Goal: Obtain resource: Download file/media

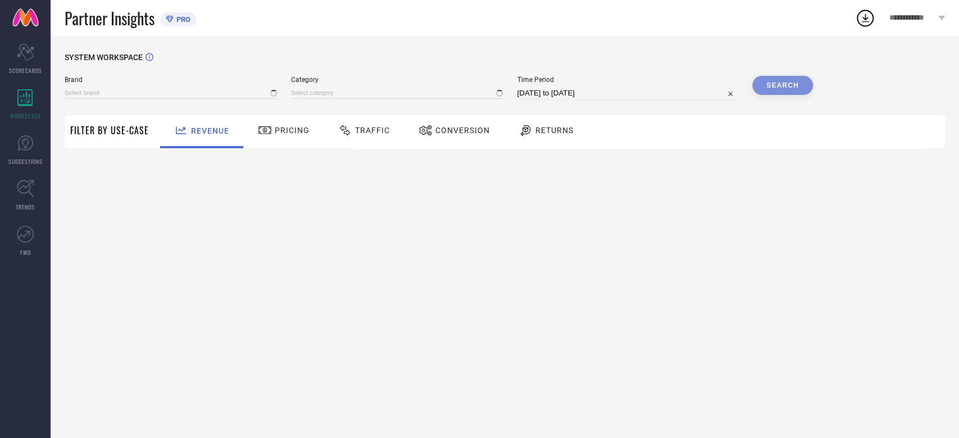
type input "ANDAMEN"
type input "All"
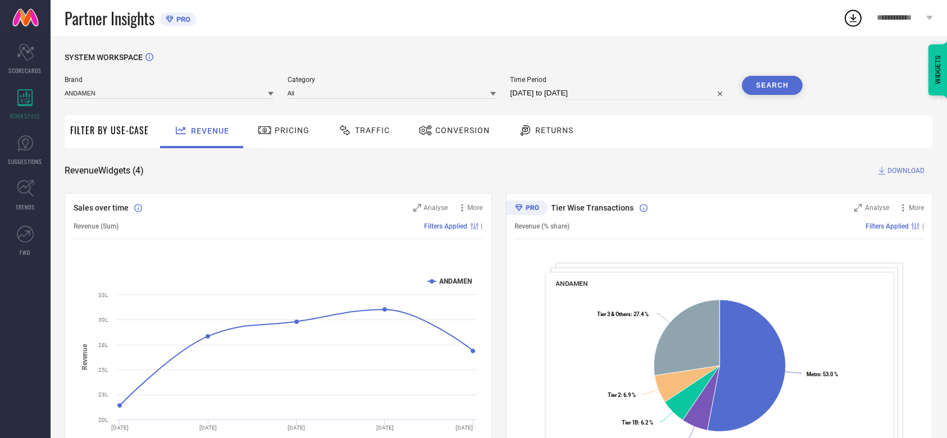
select select "7"
select select "2025"
select select "8"
select select "2025"
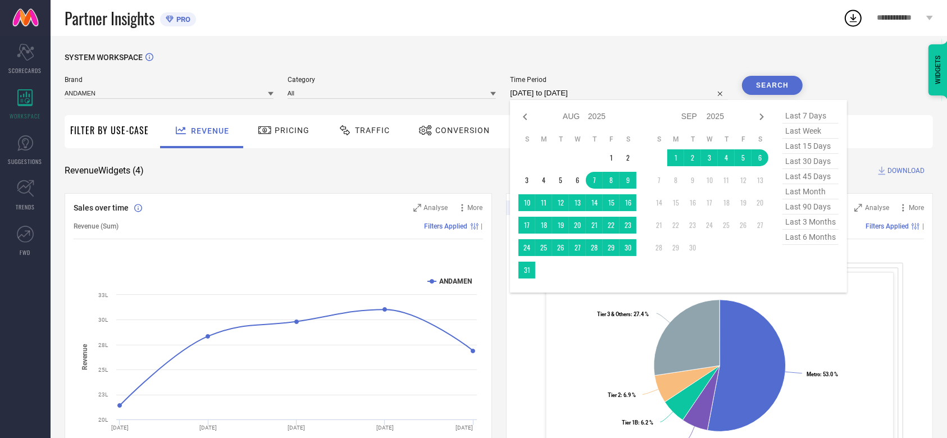
click at [552, 94] on input "[DATE] to [DATE]" at bounding box center [619, 93] width 218 height 13
click at [528, 110] on icon at bounding box center [525, 116] width 13 height 13
select select "6"
select select "2025"
select select "7"
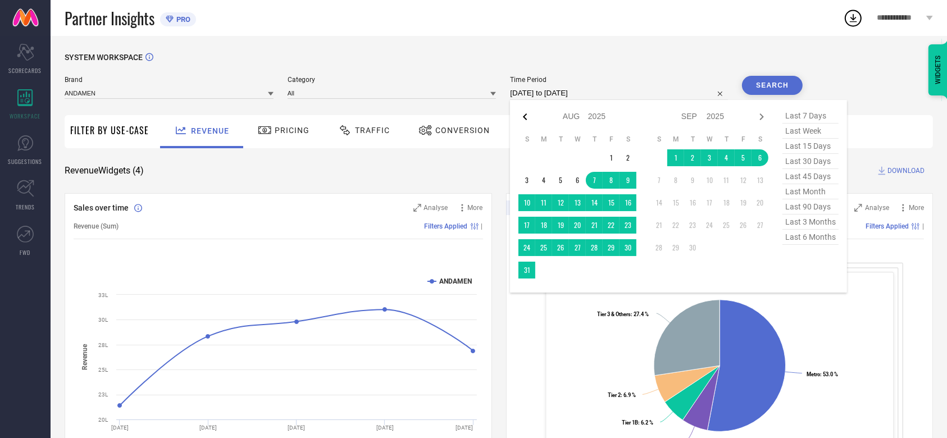
select select "2025"
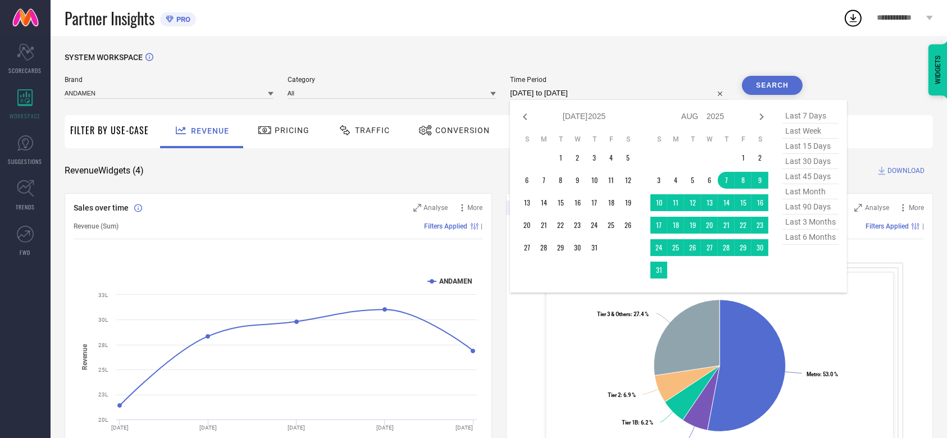
click at [528, 110] on icon at bounding box center [525, 116] width 13 height 13
select select "5"
select select "2025"
select select "6"
select select "2025"
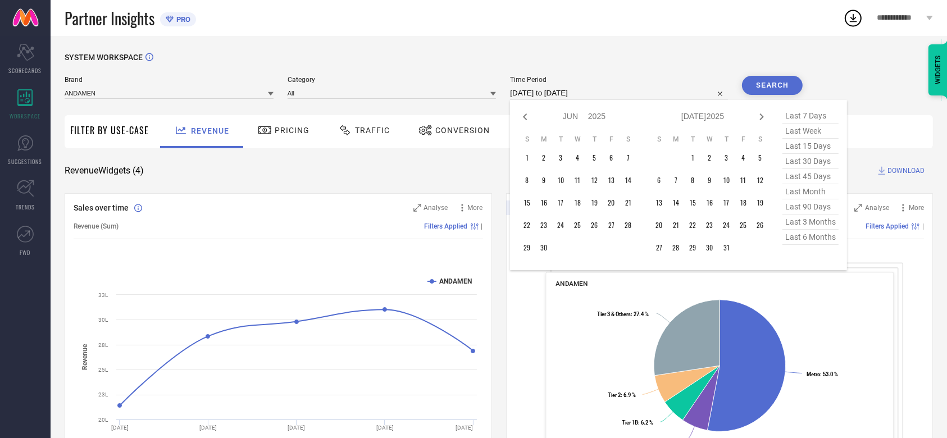
click at [528, 110] on icon at bounding box center [525, 116] width 13 height 13
select select "4"
select select "2025"
select select "5"
select select "2025"
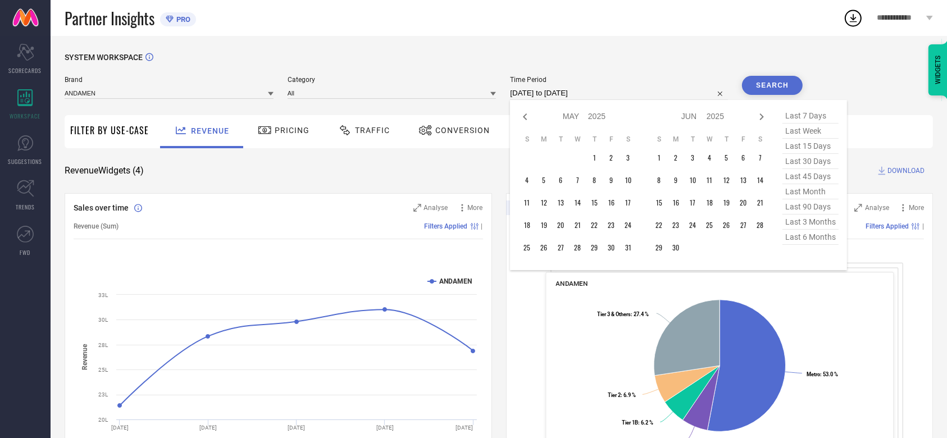
click at [528, 110] on icon at bounding box center [525, 116] width 13 height 13
select select "3"
select select "2025"
select select "4"
select select "2025"
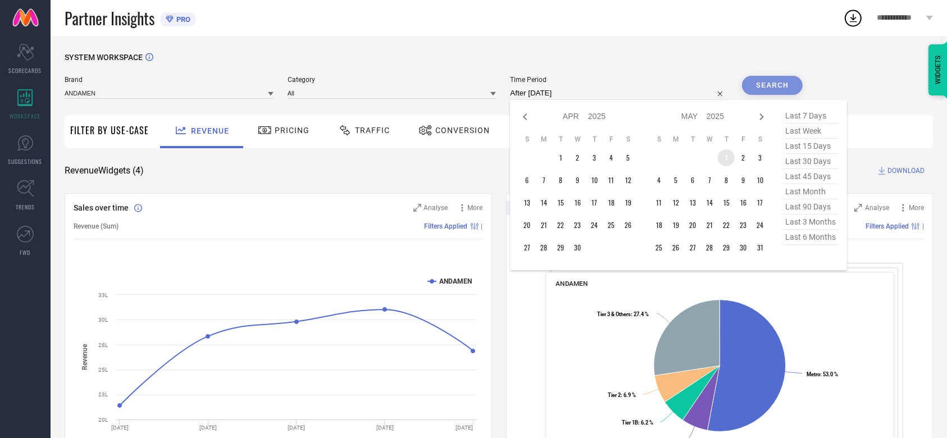
click at [723, 164] on td "1" at bounding box center [726, 157] width 17 height 17
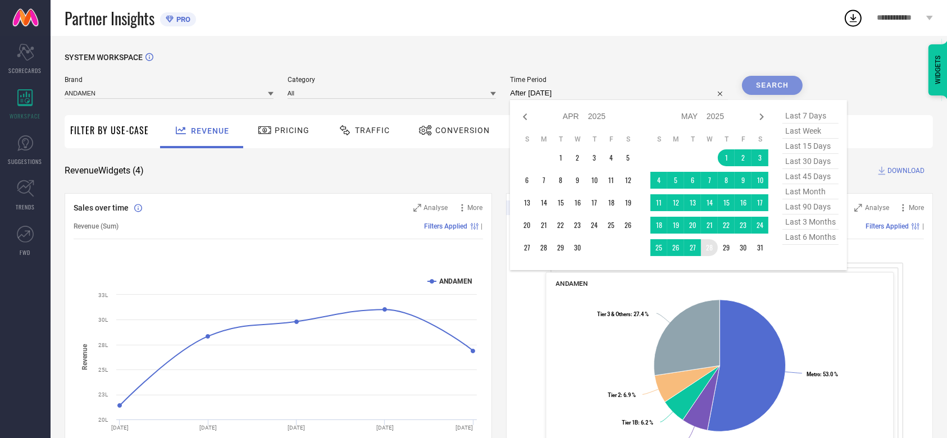
type input "[DATE] to [DATE]"
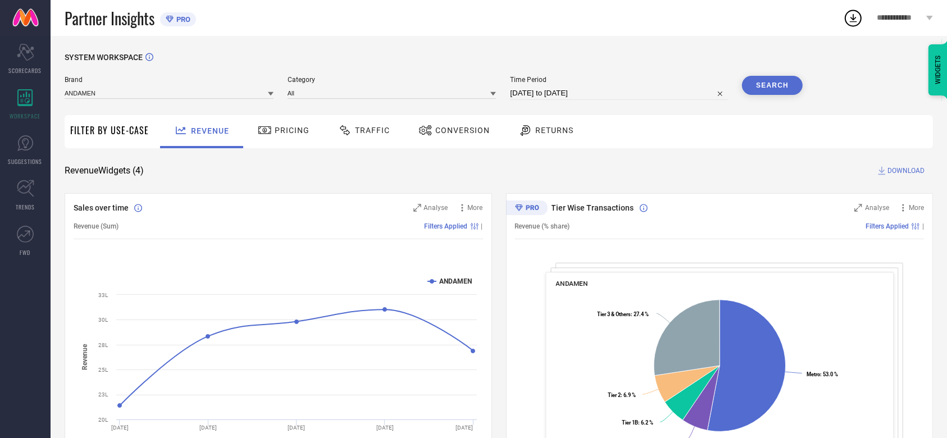
click at [774, 83] on button "Search" at bounding box center [772, 85] width 61 height 19
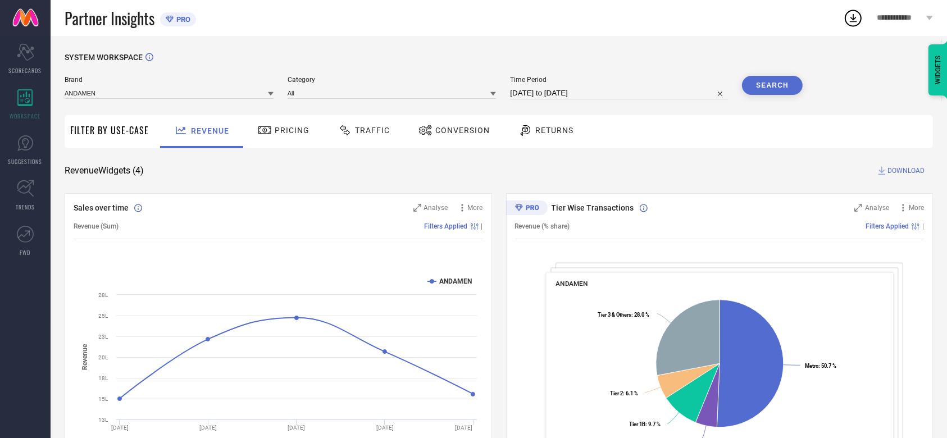
click at [466, 134] on span "Conversion" at bounding box center [462, 130] width 55 height 9
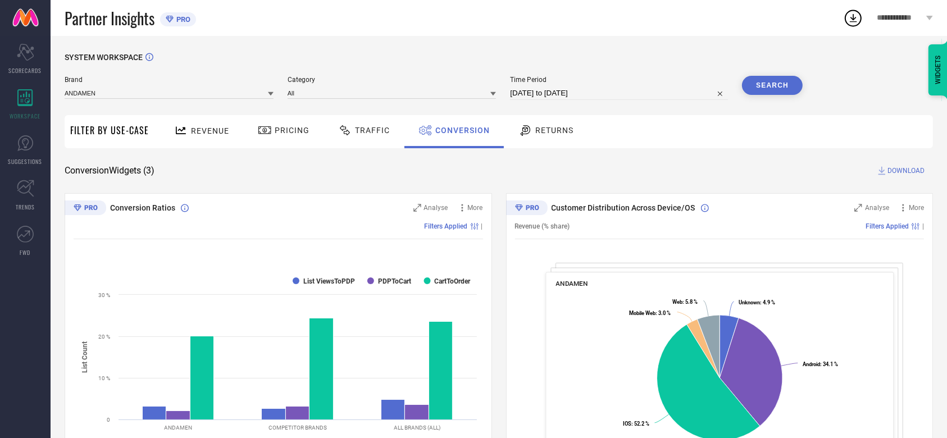
click at [550, 93] on input "[DATE] to [DATE]" at bounding box center [619, 93] width 218 height 13
select select "4"
select select "2025"
select select "5"
select select "2025"
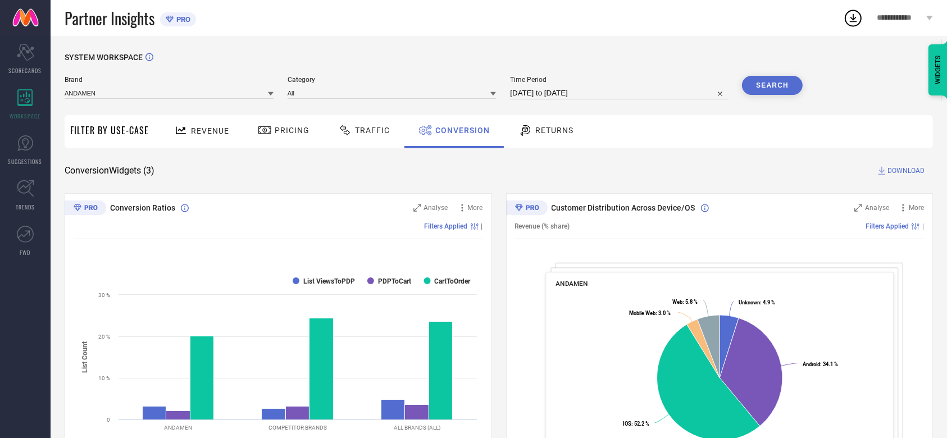
click at [638, 65] on div "SYSTEM WORKSPACE" at bounding box center [499, 64] width 869 height 23
click at [791, 78] on button "Search" at bounding box center [772, 85] width 61 height 19
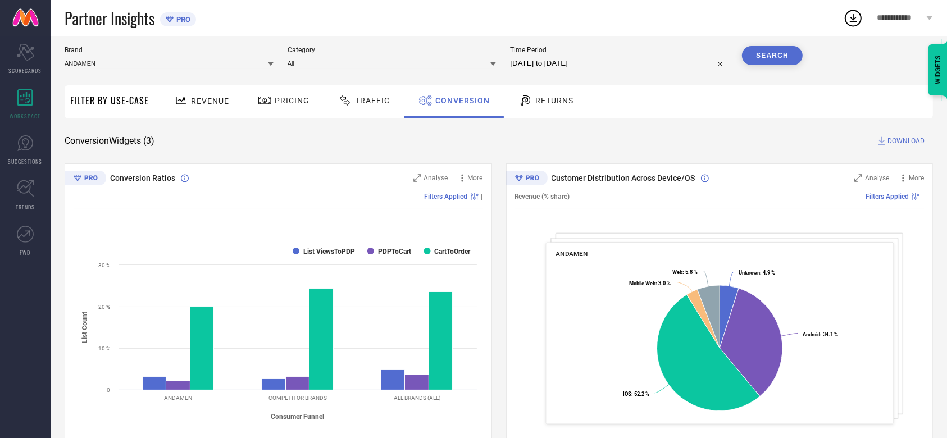
click at [896, 140] on span "DOWNLOAD" at bounding box center [906, 140] width 37 height 11
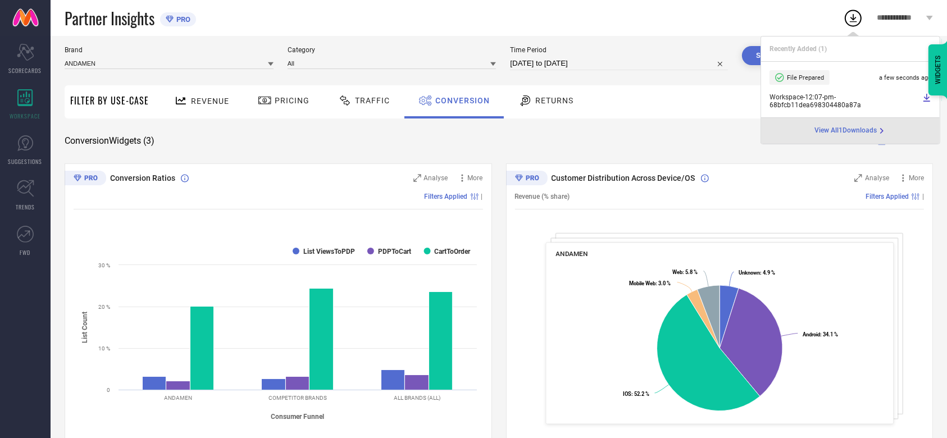
select select "4"
select select "2025"
select select "5"
select select "2025"
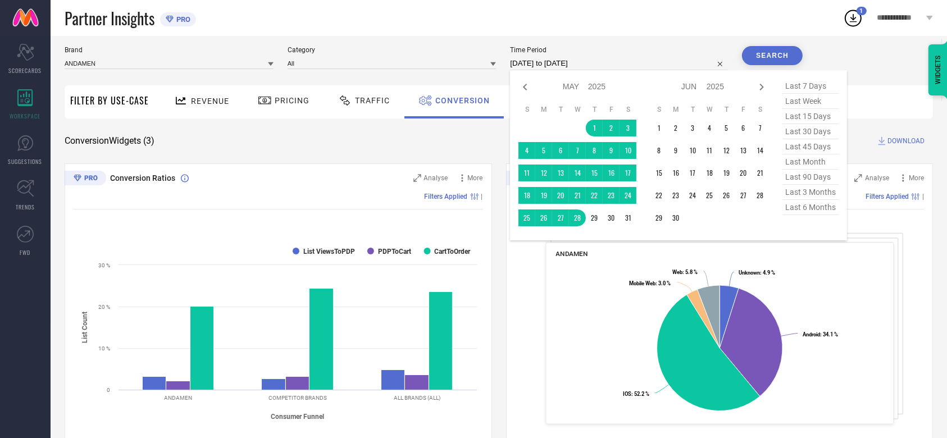
click at [598, 61] on input "[DATE] to [DATE]" at bounding box center [619, 63] width 218 height 13
click at [763, 80] on icon at bounding box center [761, 86] width 13 height 13
select select "5"
select select "2025"
select select "6"
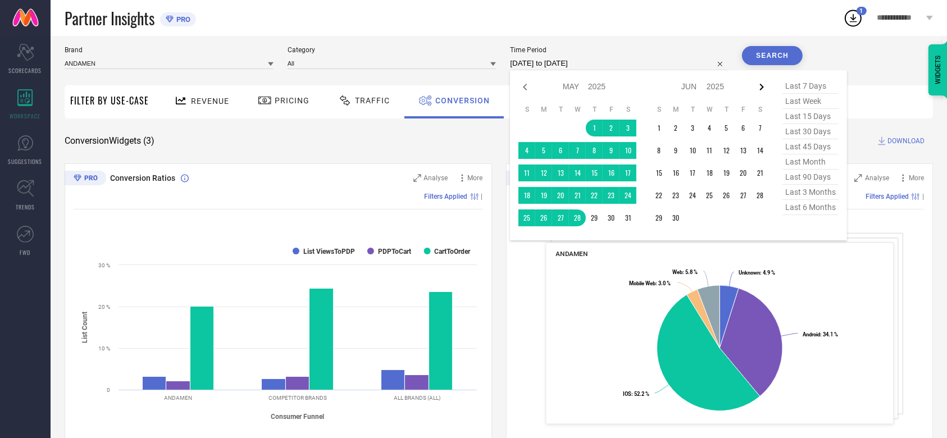
select select "2025"
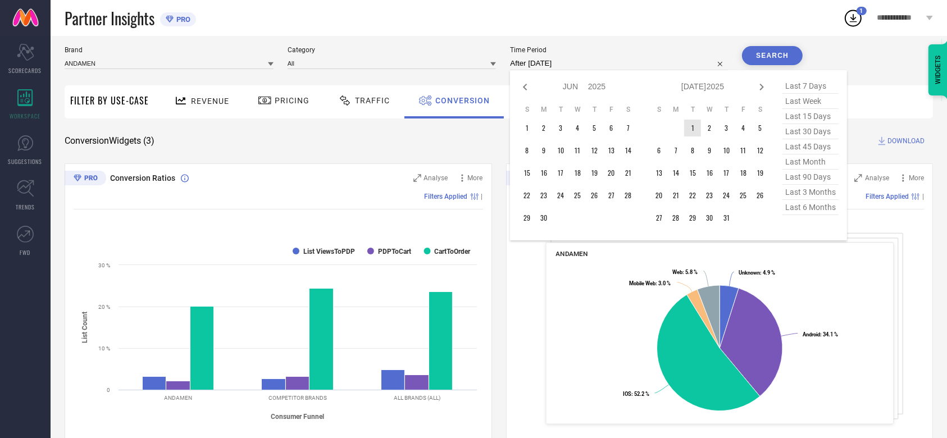
click at [693, 121] on td "1" at bounding box center [692, 128] width 17 height 17
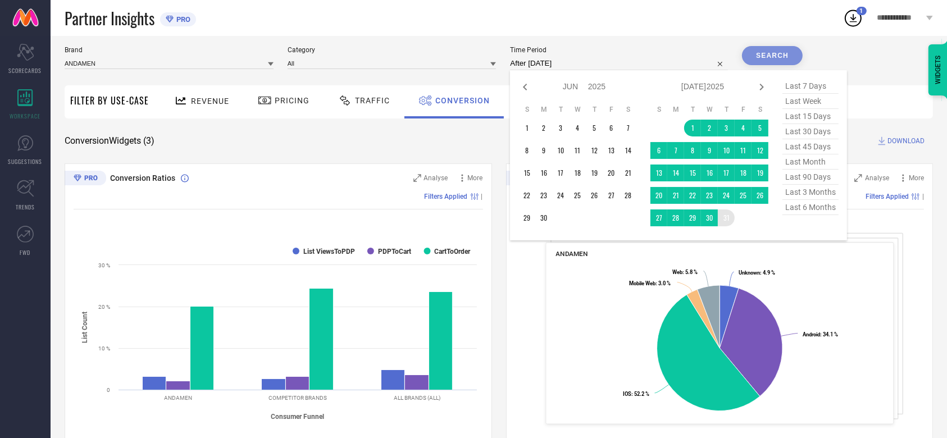
type input "[DATE] to [DATE]"
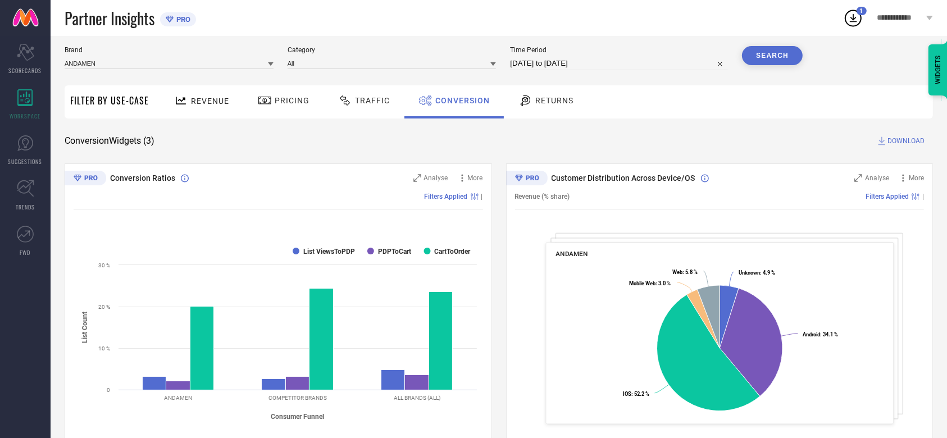
select select "6"
select select "2025"
select select "7"
select select "2025"
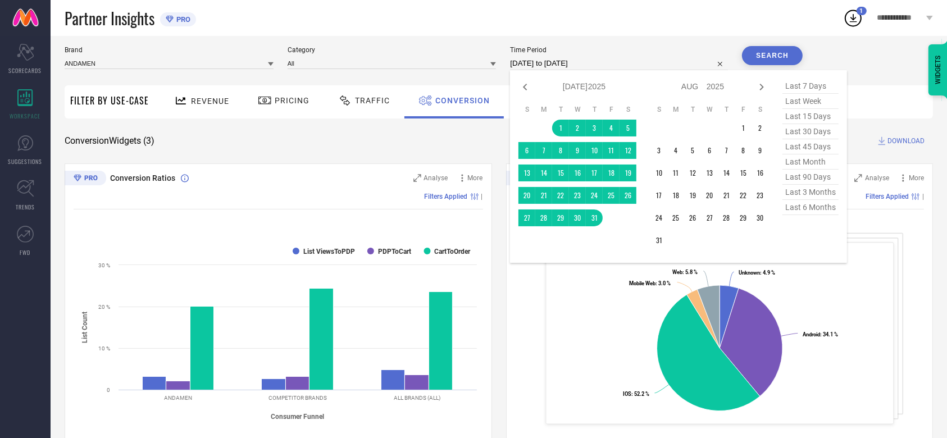
click at [697, 64] on input "[DATE] to [DATE]" at bounding box center [619, 63] width 218 height 13
click at [610, 129] on td "4" at bounding box center [611, 128] width 17 height 17
type input "[DATE] to [DATE]"
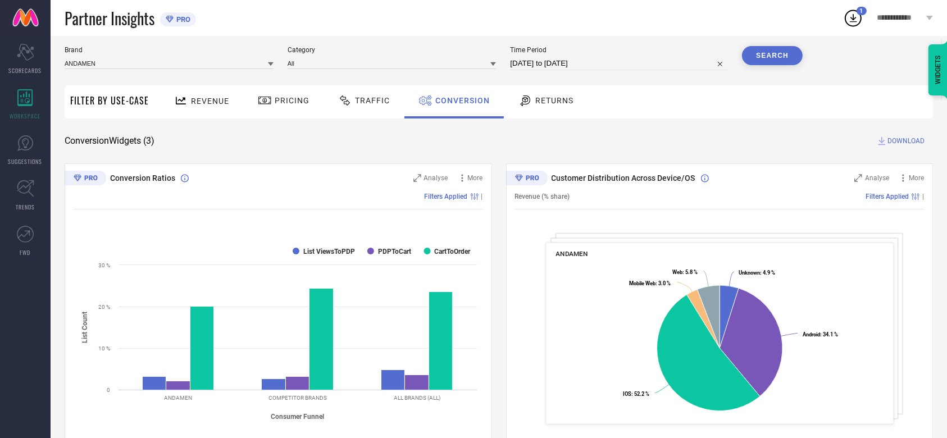
click at [766, 60] on button "Search" at bounding box center [772, 55] width 61 height 19
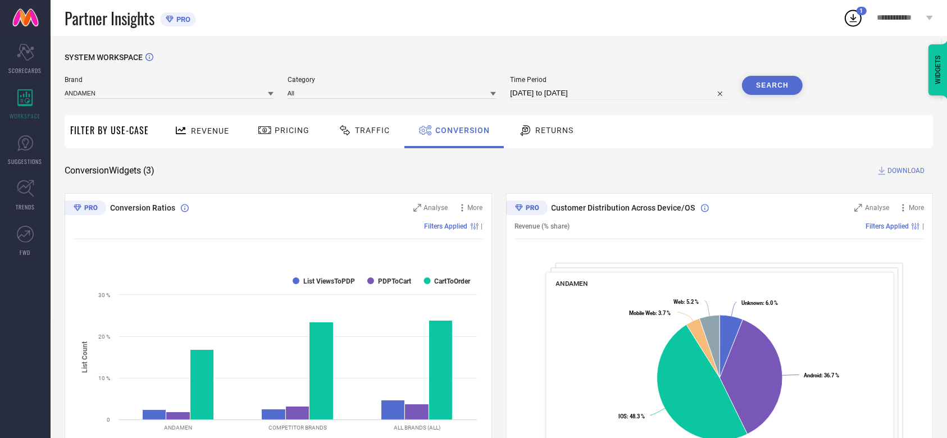
click at [910, 175] on span "DOWNLOAD" at bounding box center [906, 170] width 37 height 11
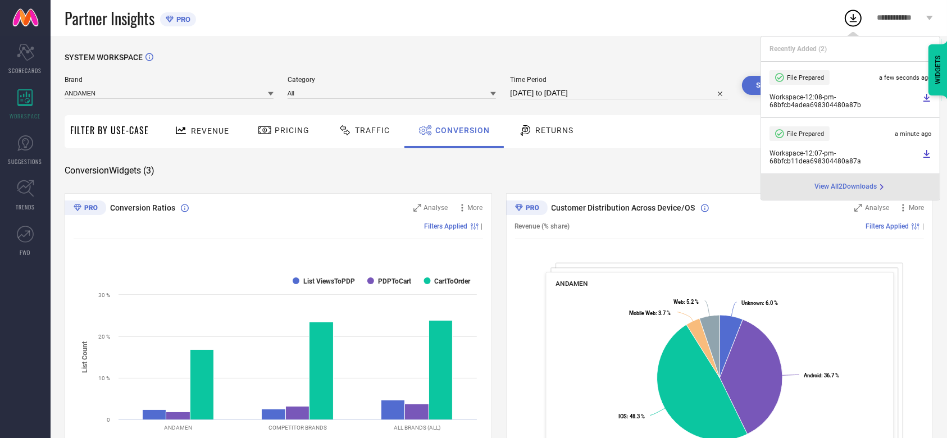
click at [567, 193] on div "SYSTEM WORKSPACE Brand ANDAMEN Category All Time Period [DATE] to [DATE] Search…" at bounding box center [499, 411] width 869 height 716
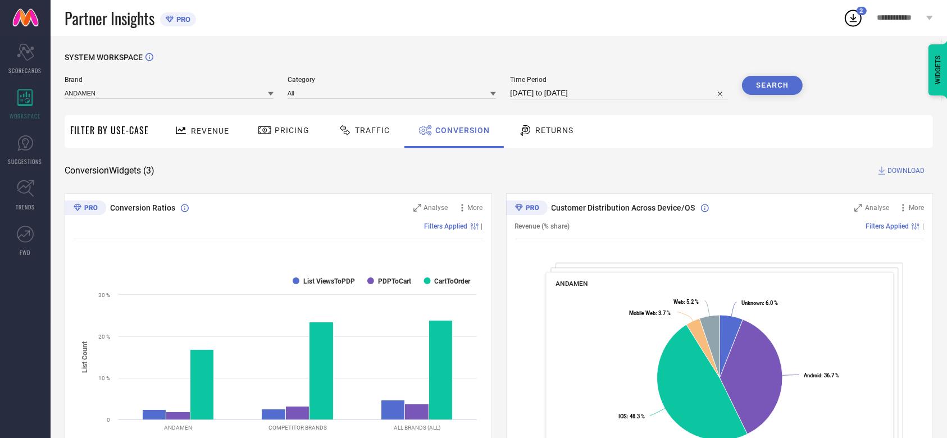
click at [594, 97] on input "[DATE] to [DATE]" at bounding box center [619, 93] width 218 height 13
select select "6"
select select "2025"
select select "7"
select select "2025"
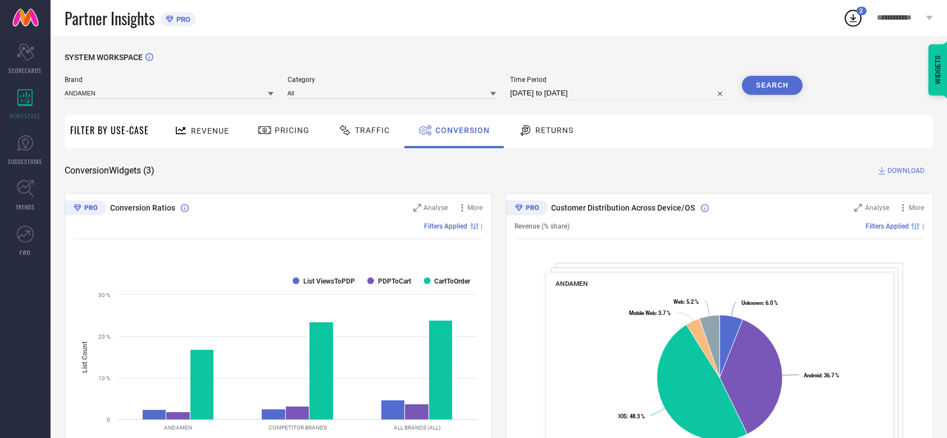
click at [620, 84] on span "Time Period" at bounding box center [619, 80] width 218 height 8
click at [618, 90] on input "[DATE] to [DATE]" at bounding box center [619, 93] width 218 height 13
select select "6"
select select "2025"
select select "7"
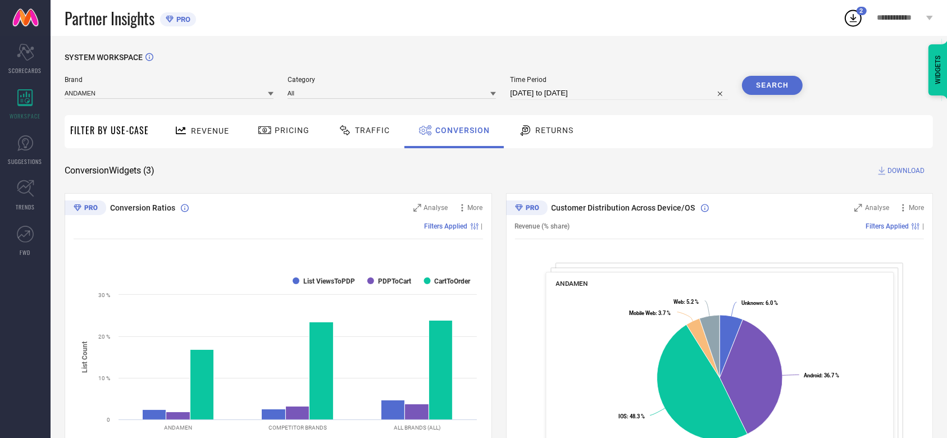
select select "2025"
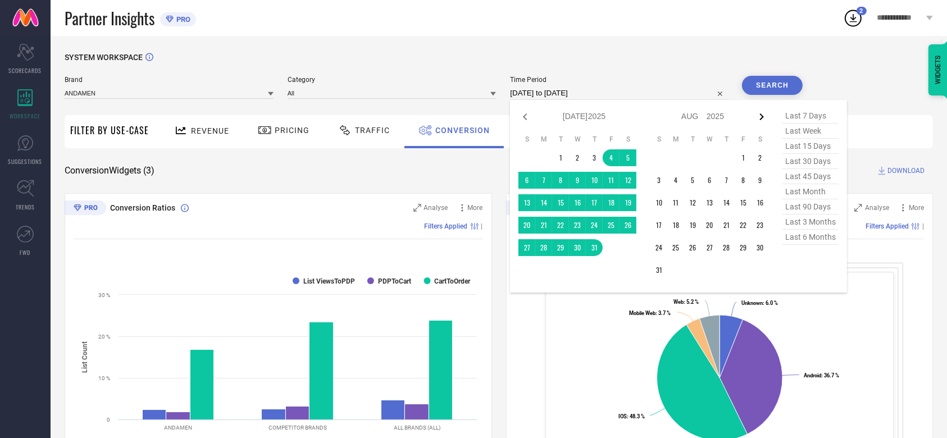
click at [755, 115] on icon at bounding box center [761, 116] width 13 height 13
select select "7"
select select "2025"
select select "8"
select select "2025"
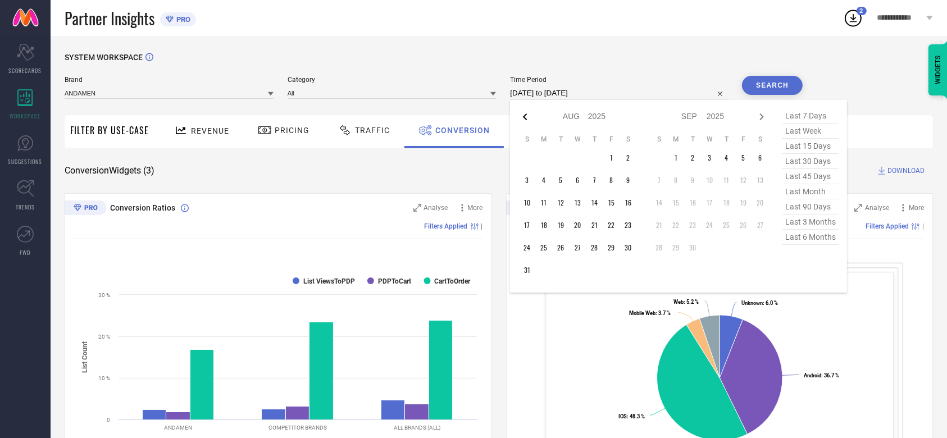
click at [520, 120] on icon at bounding box center [525, 116] width 13 height 13
select select "6"
select select "2025"
select select "7"
select select "2025"
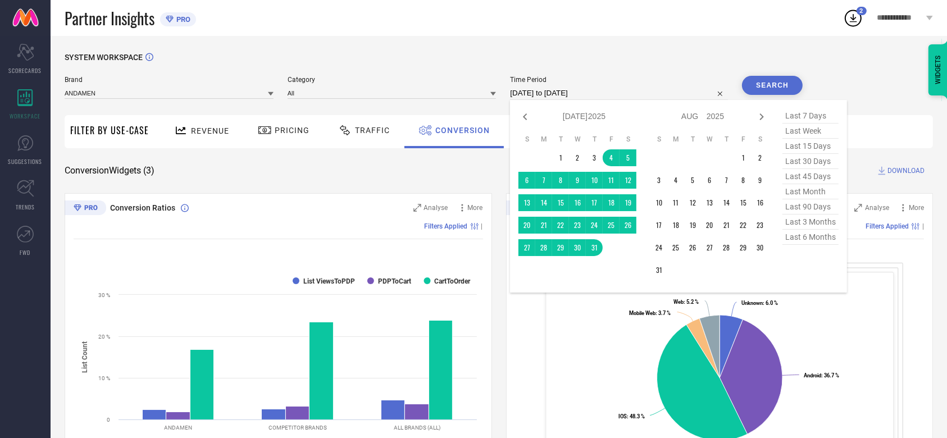
click at [520, 120] on icon at bounding box center [525, 116] width 13 height 13
select select "4"
select select "2025"
select select "5"
select select "2025"
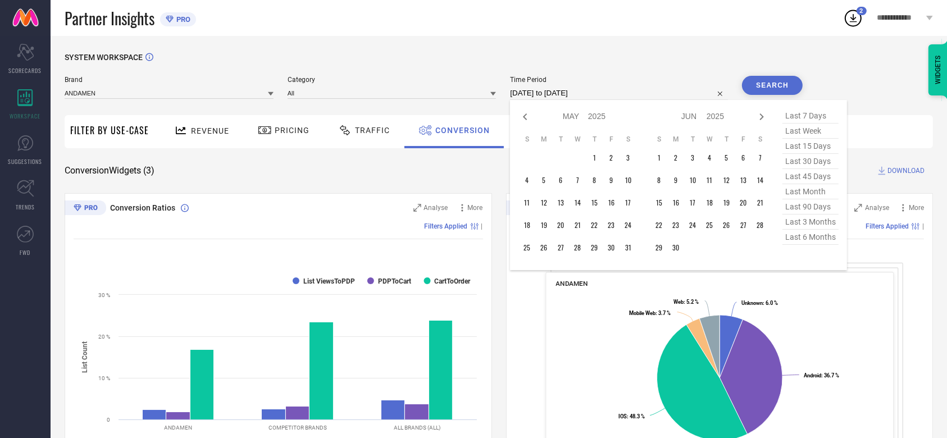
click at [520, 120] on icon at bounding box center [525, 116] width 13 height 13
select select "2"
select select "2025"
select select "3"
select select "2025"
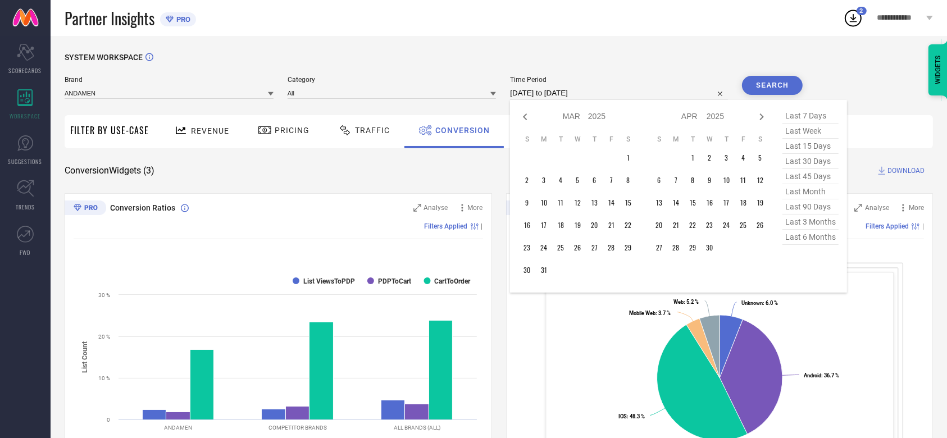
click at [520, 120] on icon at bounding box center [525, 116] width 13 height 13
select select "2025"
select select "1"
select select "2025"
click at [520, 120] on icon at bounding box center [525, 116] width 13 height 13
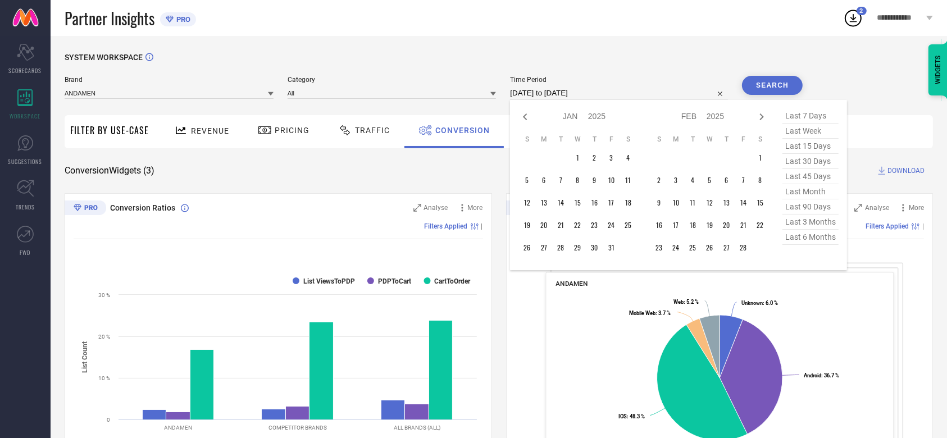
select select "11"
select select "2024"
select select "2025"
click at [520, 120] on icon at bounding box center [525, 116] width 13 height 13
select select "9"
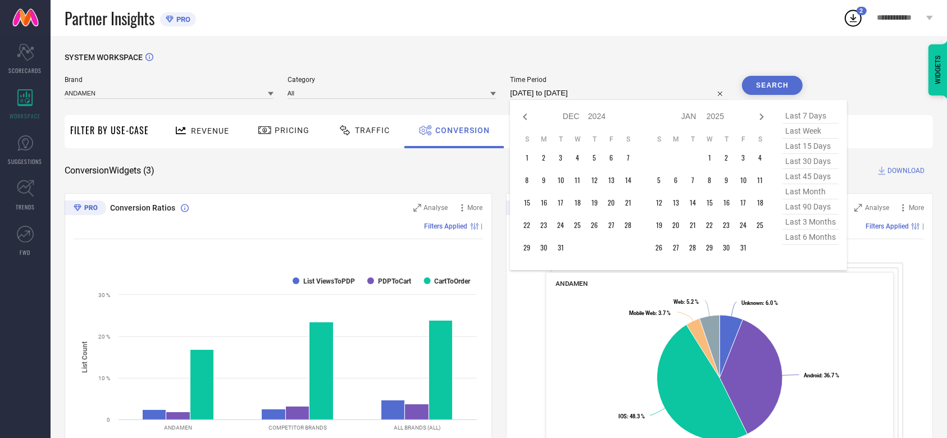
select select "2024"
select select "10"
select select "2024"
click at [520, 120] on icon at bounding box center [525, 116] width 13 height 13
select select "7"
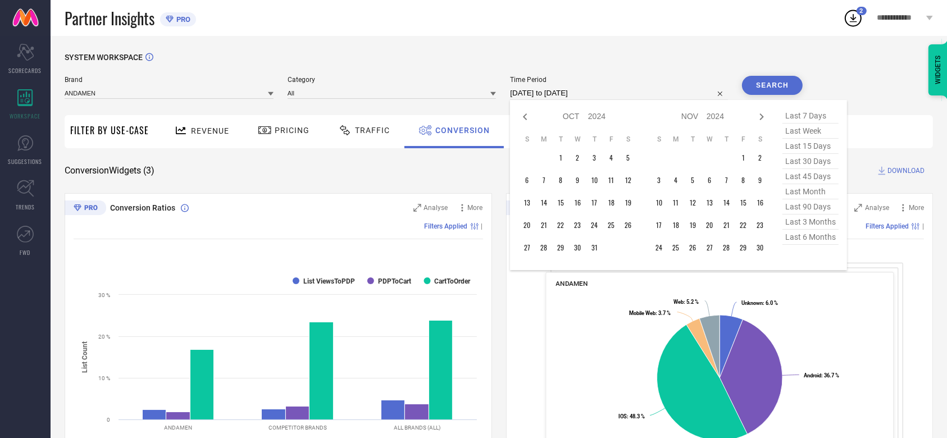
select select "2024"
select select "8"
select select "2024"
click at [520, 120] on icon at bounding box center [525, 116] width 13 height 13
select select "6"
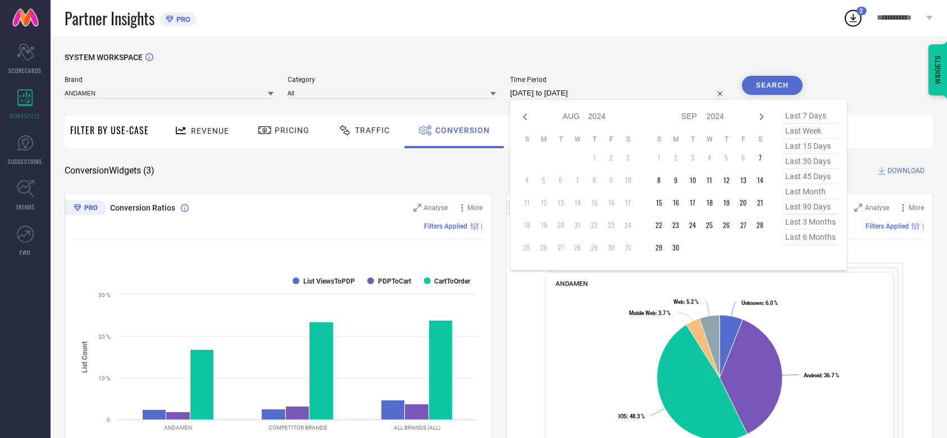
select select "2024"
select select "7"
select select "2024"
click at [764, 119] on icon at bounding box center [761, 116] width 13 height 13
select select "7"
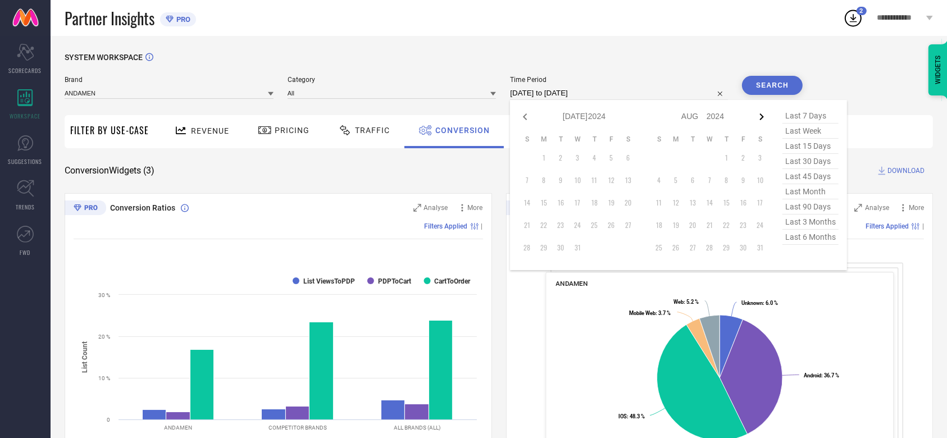
select select "2024"
select select "8"
select select "2024"
click at [764, 119] on icon at bounding box center [761, 116] width 13 height 13
select select "8"
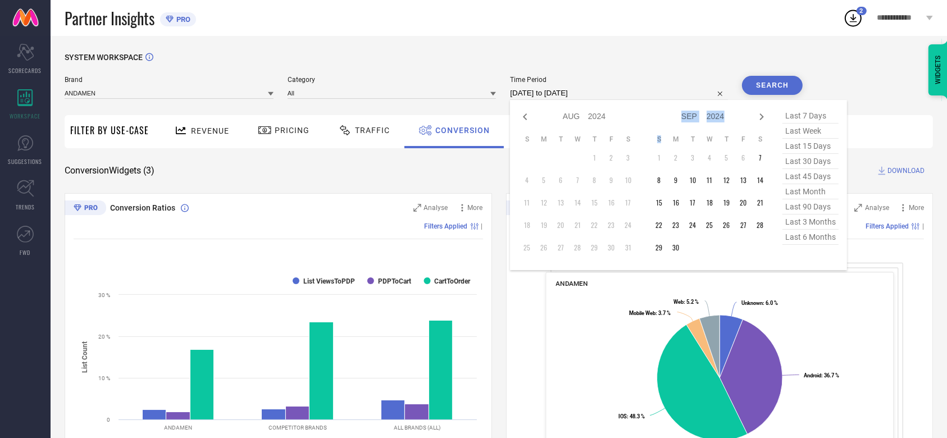
select select "2024"
select select "9"
select select "2024"
click at [597, 205] on td "19" at bounding box center [594, 202] width 17 height 17
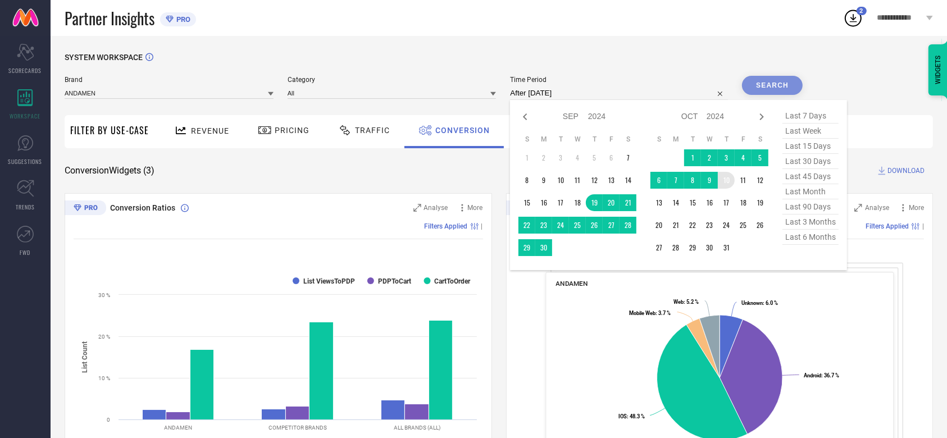
type input "[DATE] to [DATE]"
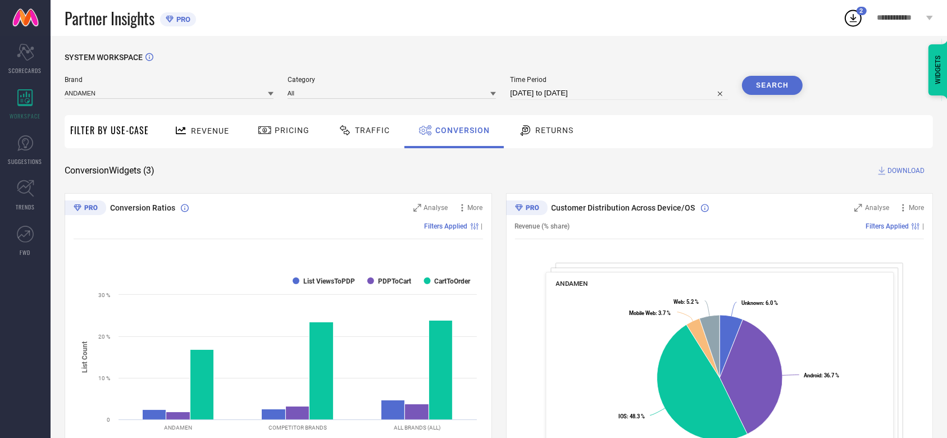
click at [782, 83] on button "Search" at bounding box center [772, 85] width 61 height 19
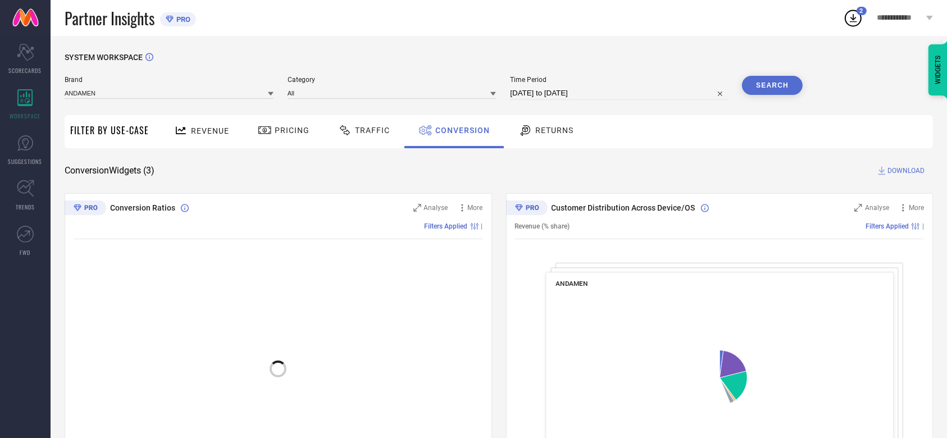
select select "8"
select select "2024"
select select "9"
select select "2024"
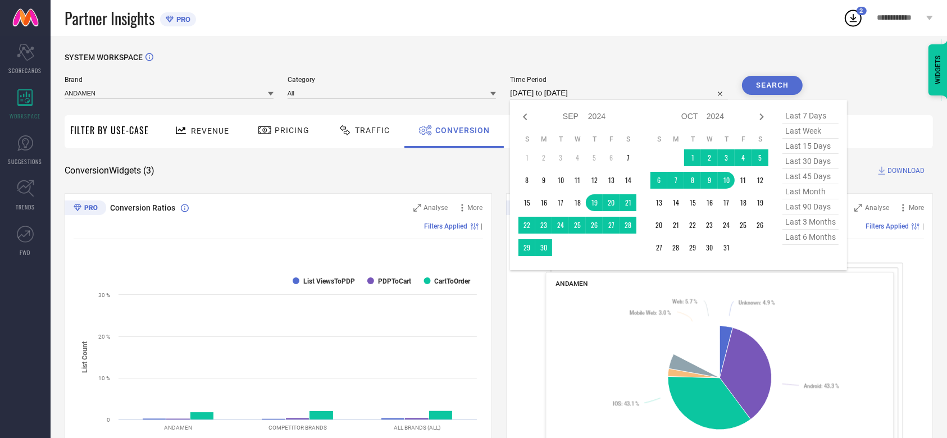
click at [607, 91] on input "[DATE] to [DATE]" at bounding box center [619, 93] width 218 height 13
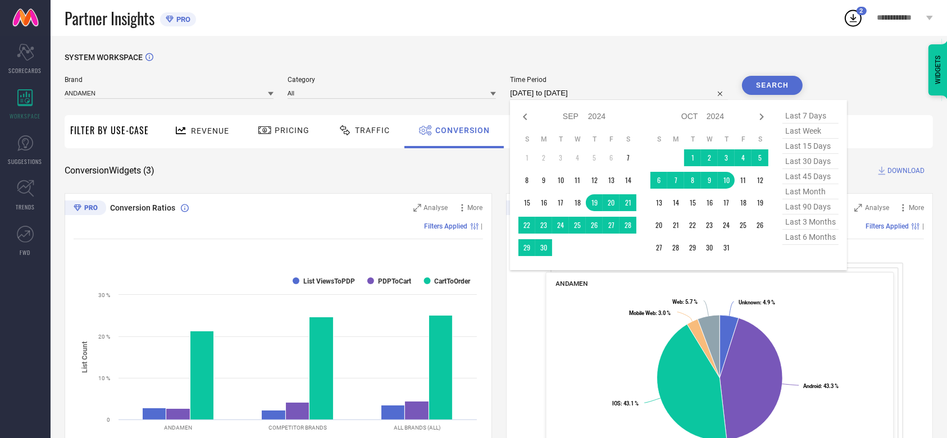
click at [847, 78] on div "SYSTEM WORKSPACE Brand ANDAMEN Category All Time Period [DATE] to [DATE] Jan Fe…" at bounding box center [499, 411] width 869 height 716
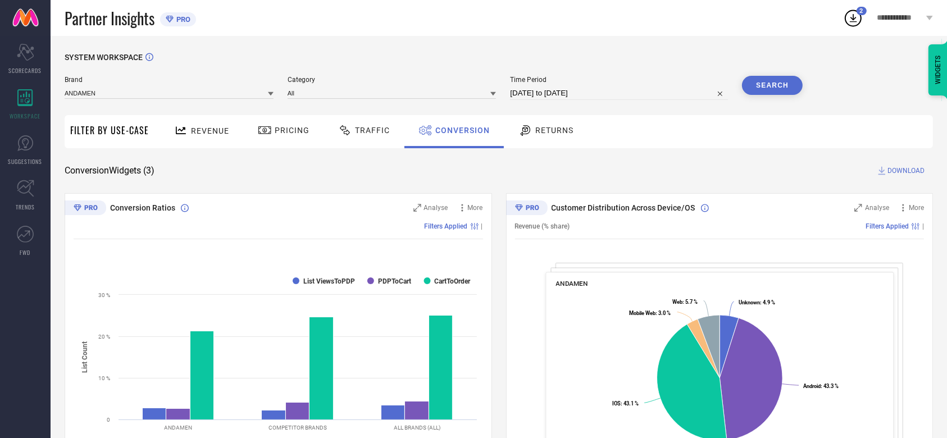
click at [854, 22] on icon at bounding box center [853, 18] width 7 height 8
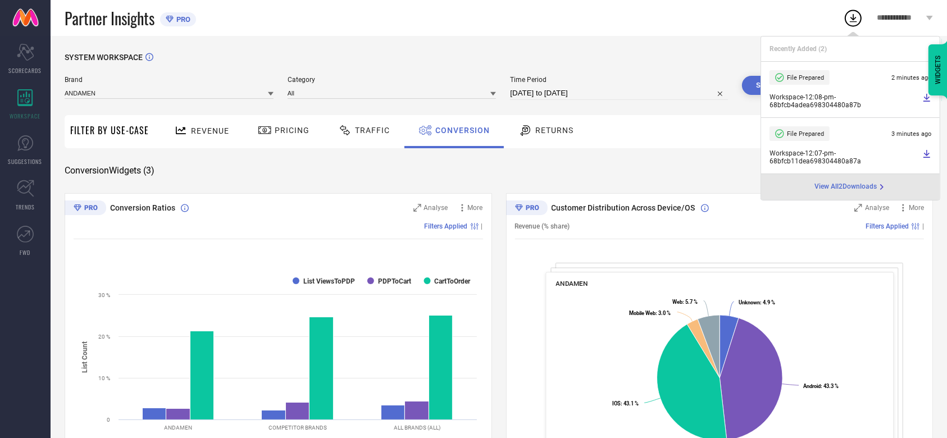
click at [710, 40] on div "SYSTEM WORKSPACE Brand ANDAMEN Category All Time Period [DATE] to [DATE] Search…" at bounding box center [499, 411] width 897 height 750
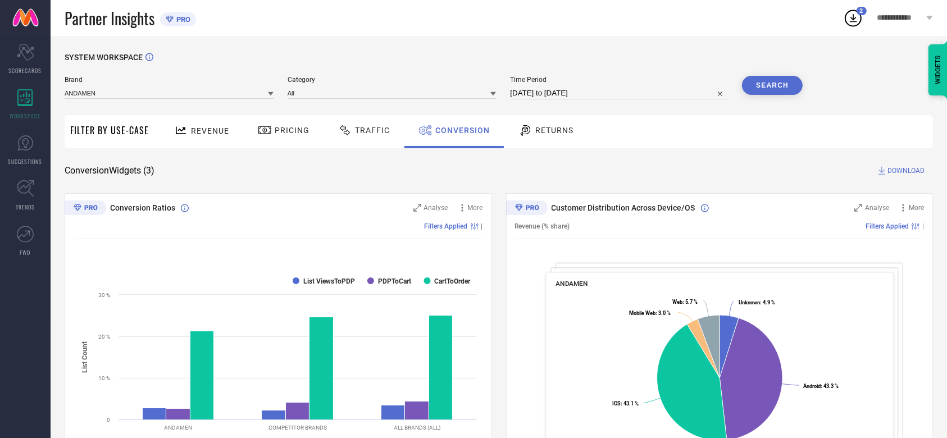
click at [909, 172] on span "DOWNLOAD" at bounding box center [906, 170] width 37 height 11
